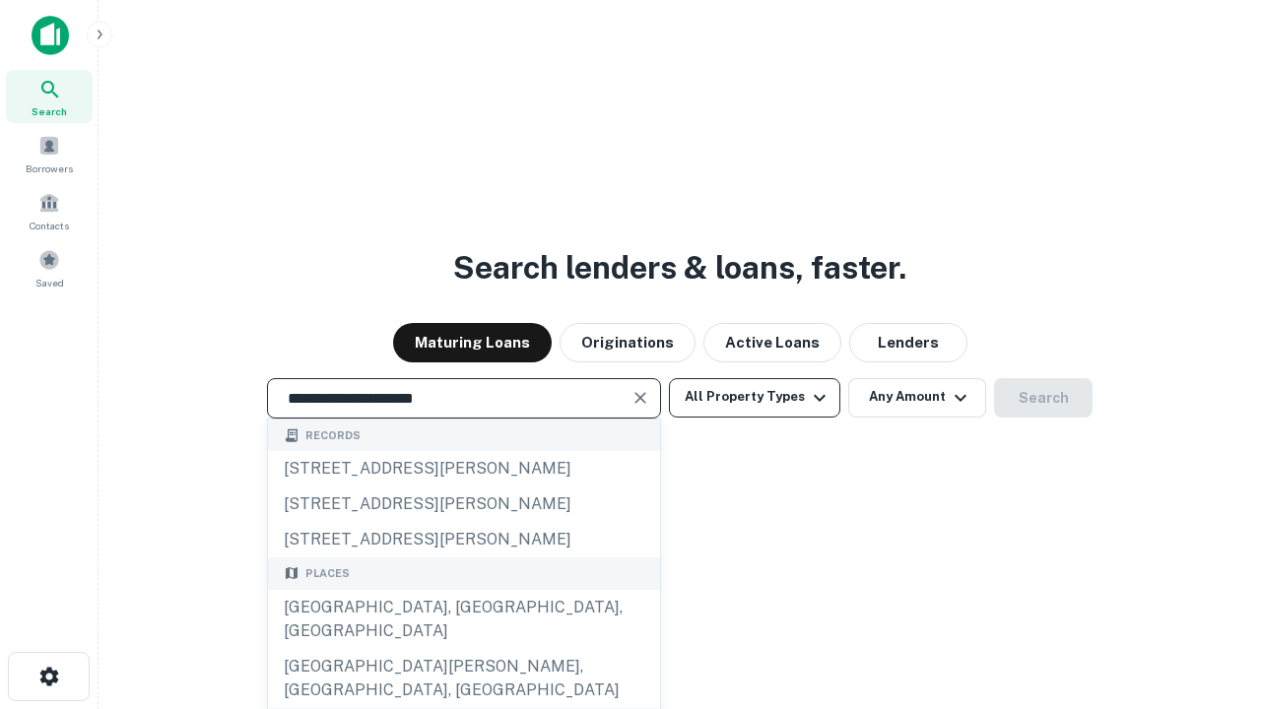
click at [463, 649] on div "[GEOGRAPHIC_DATA], [GEOGRAPHIC_DATA], [GEOGRAPHIC_DATA]" at bounding box center [464, 619] width 392 height 59
click at [755, 397] on button "All Property Types" at bounding box center [754, 397] width 171 height 39
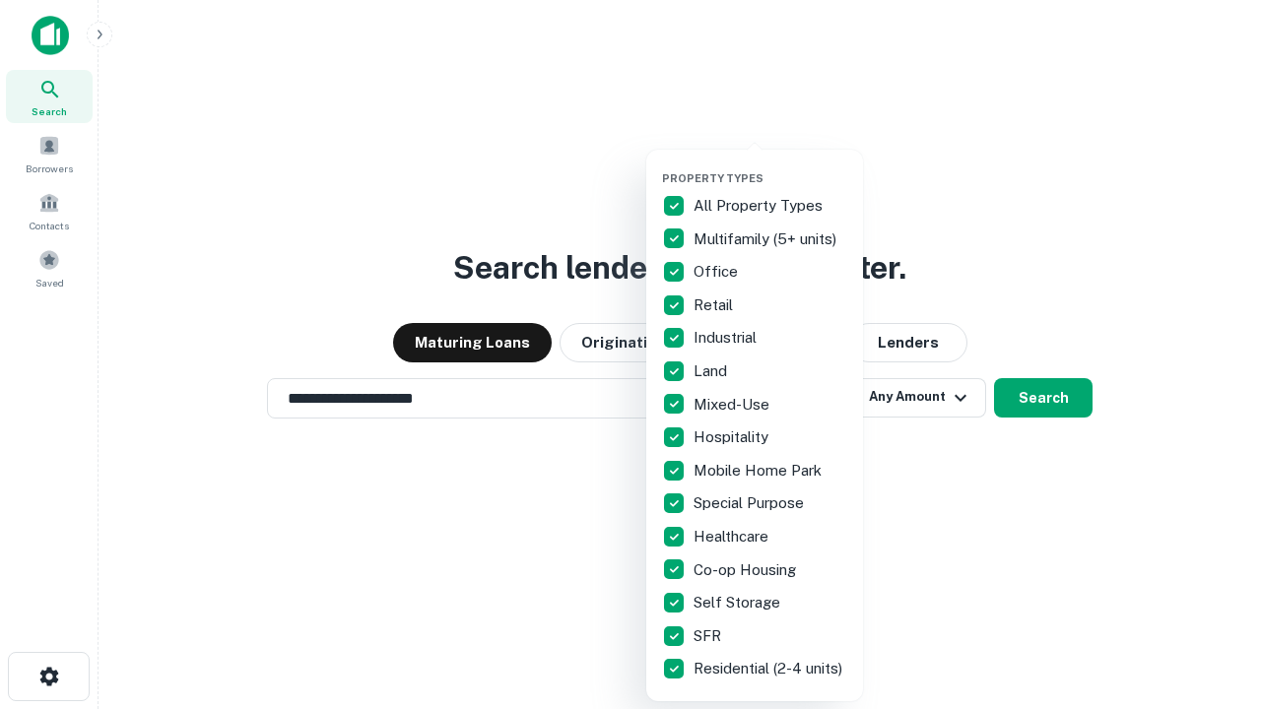
type input "**********"
click at [771, 166] on button "button" at bounding box center [770, 166] width 217 height 1
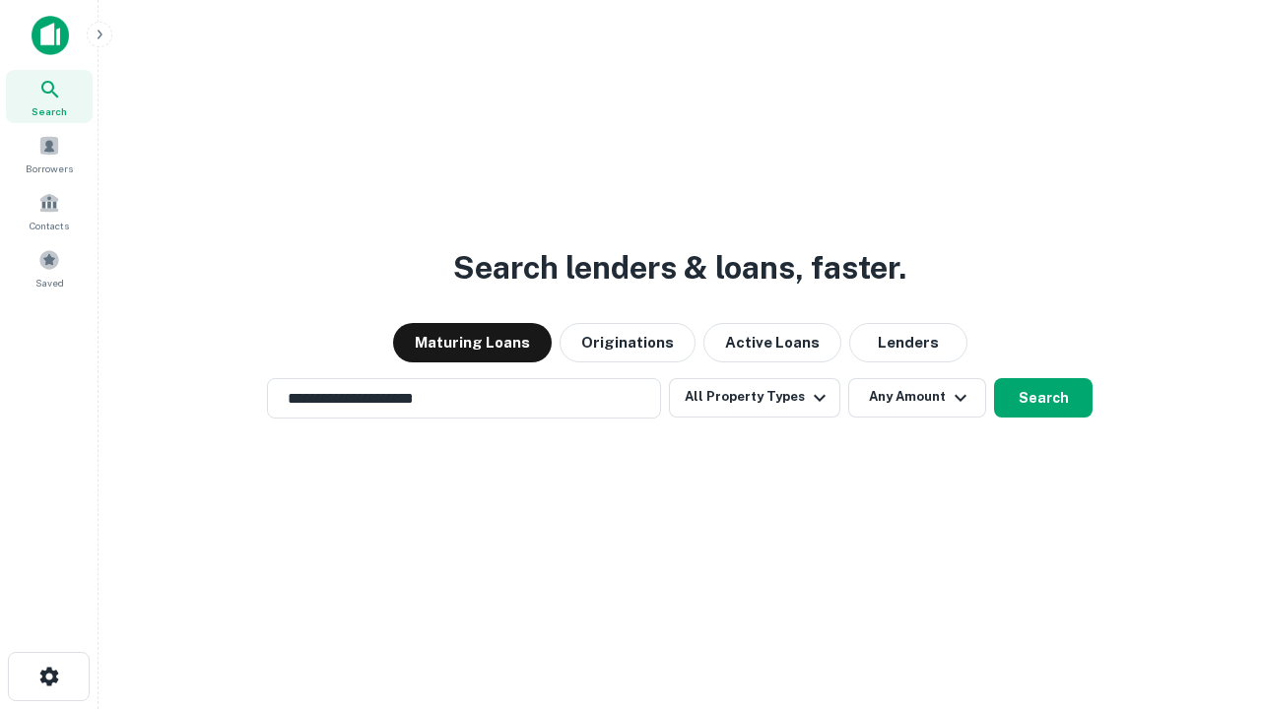
scroll to position [12, 237]
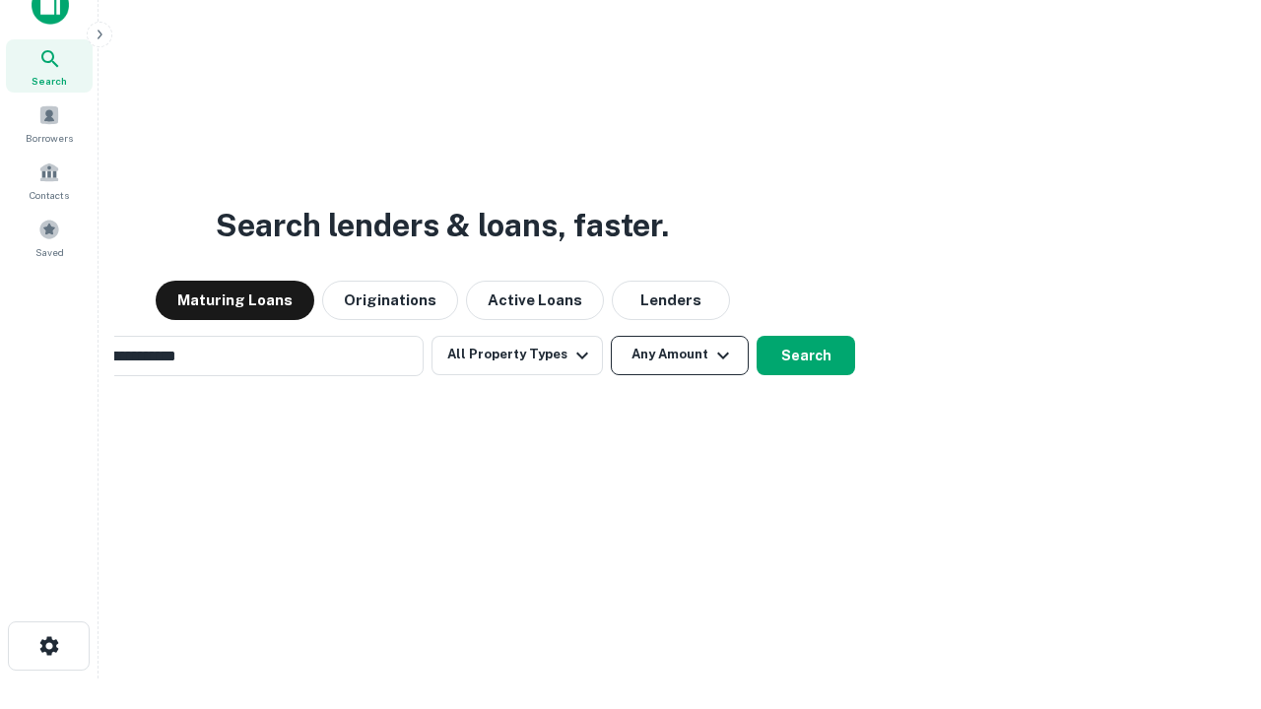
click at [611, 336] on button "Any Amount" at bounding box center [680, 355] width 138 height 39
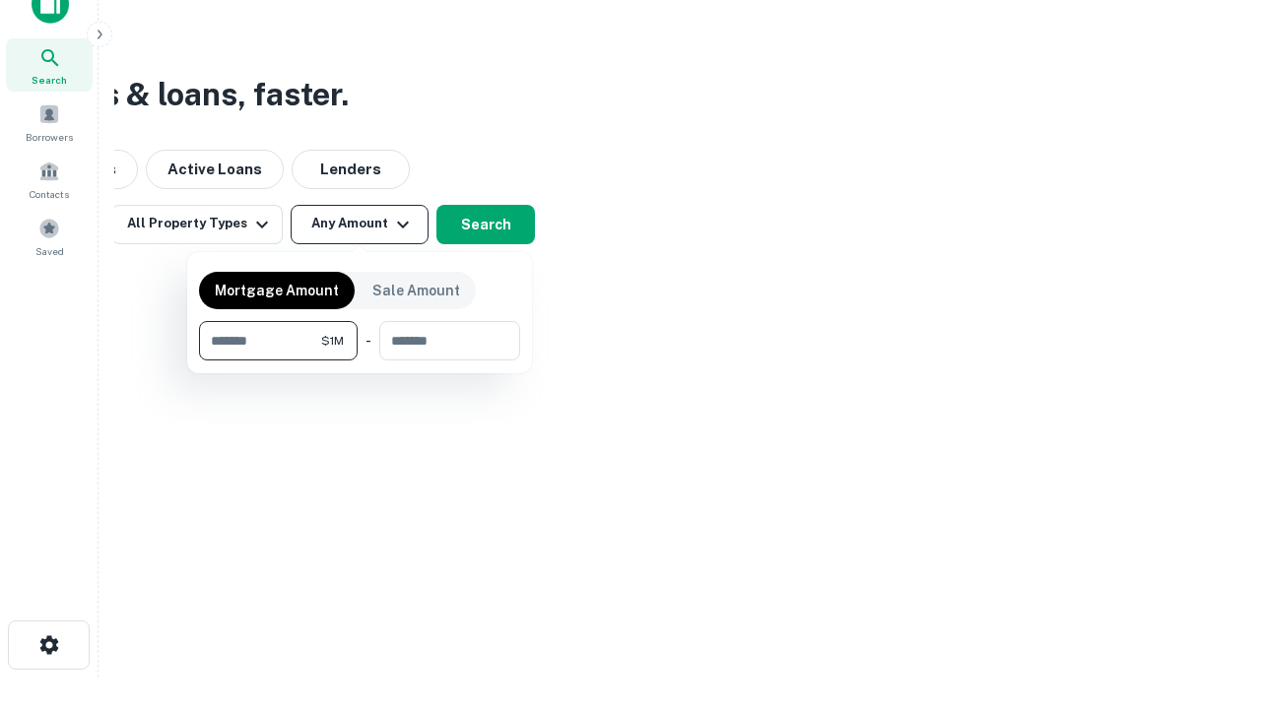
type input "*******"
click at [360, 361] on button "button" at bounding box center [359, 361] width 321 height 1
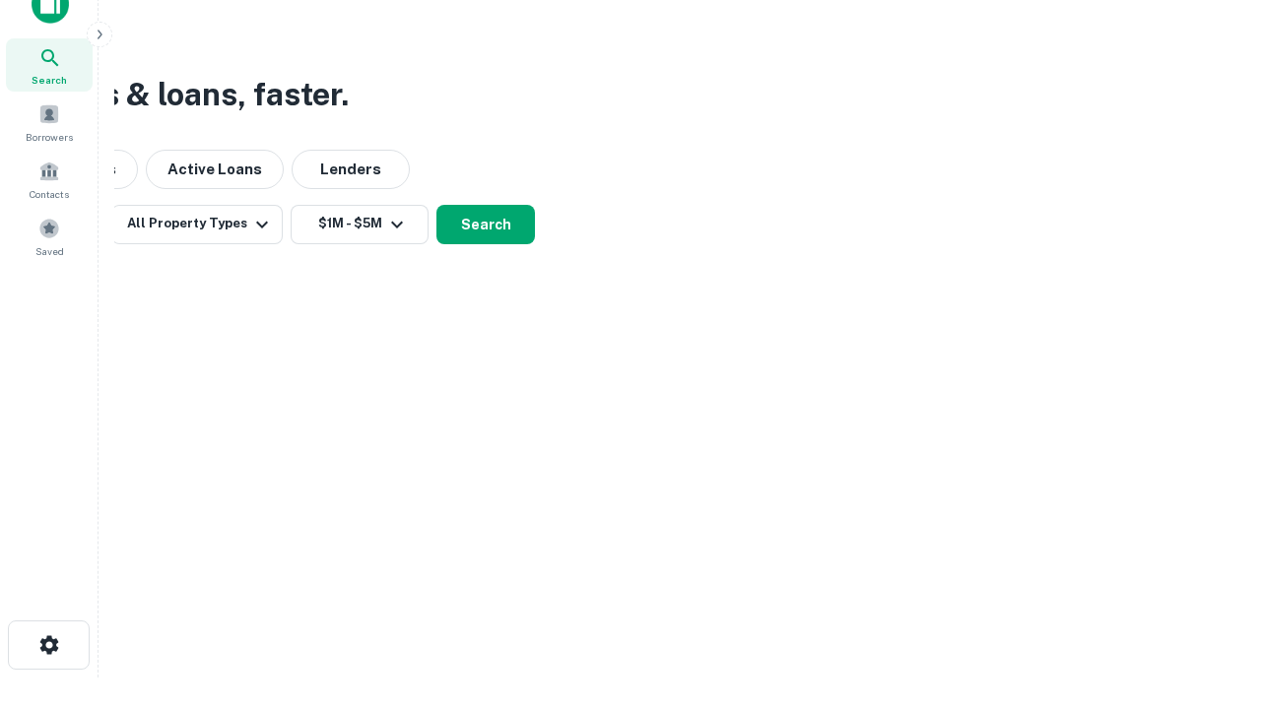
scroll to position [12, 364]
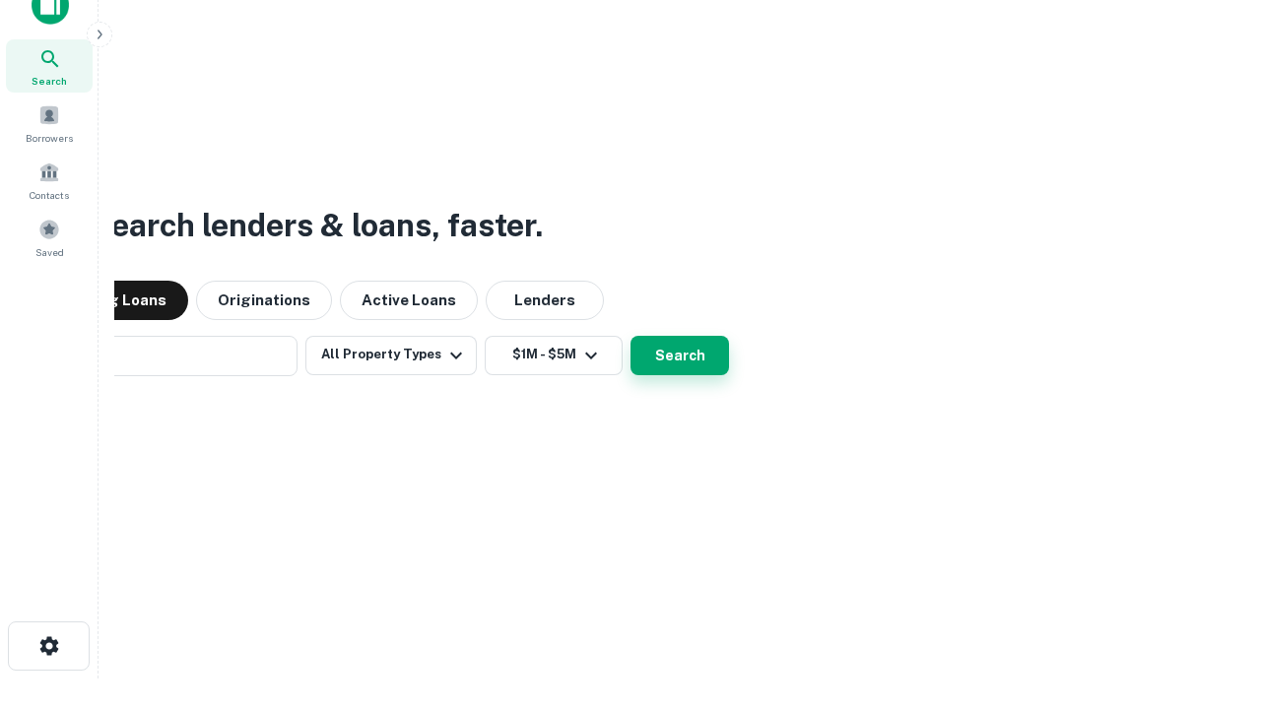
click at [631, 336] on button "Search" at bounding box center [680, 355] width 99 height 39
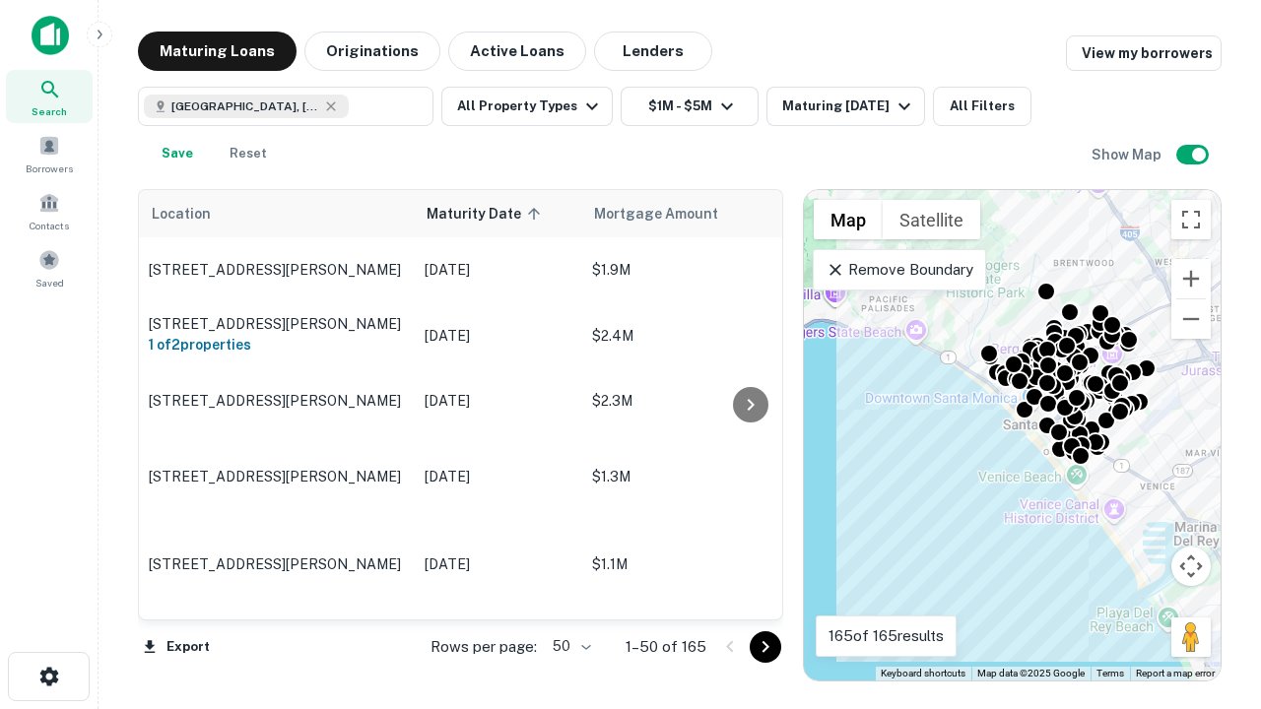
click at [569, 646] on body "Search Borrowers Contacts Saved Maturing Loans Originations Active Loans Lender…" at bounding box center [630, 354] width 1261 height 709
click at [570, 597] on li "25" at bounding box center [569, 596] width 57 height 35
